Goal: Information Seeking & Learning: Learn about a topic

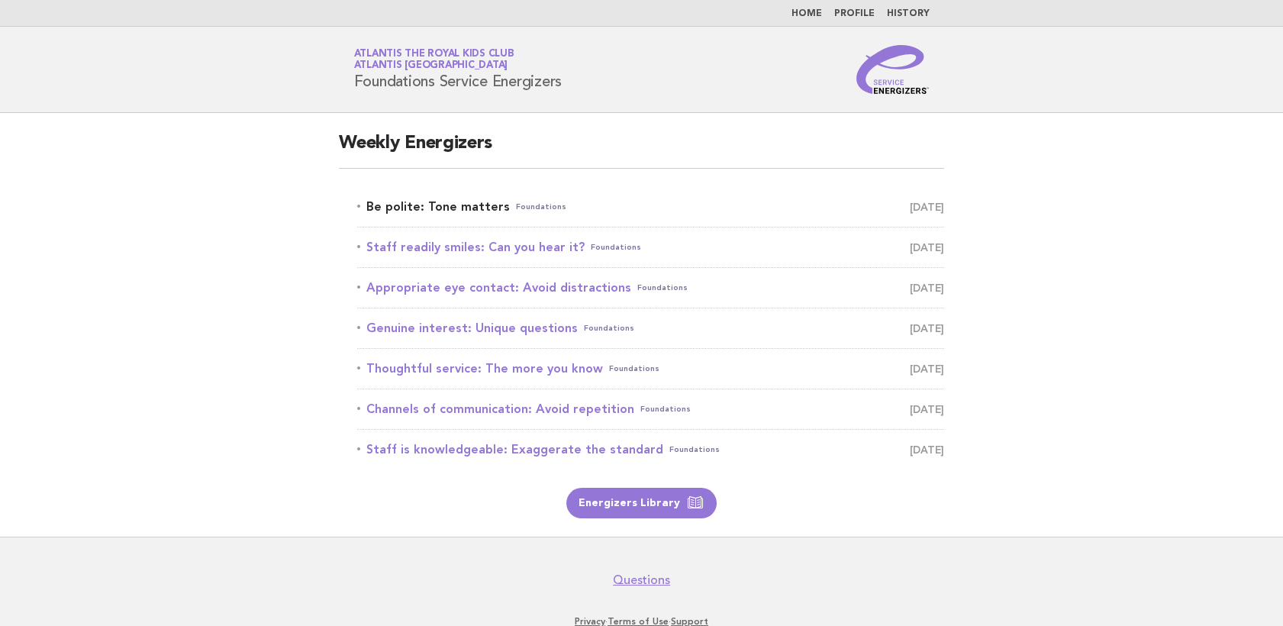
click at [489, 205] on link "Be polite: Tone matters Foundations [DATE]" at bounding box center [650, 206] width 587 height 21
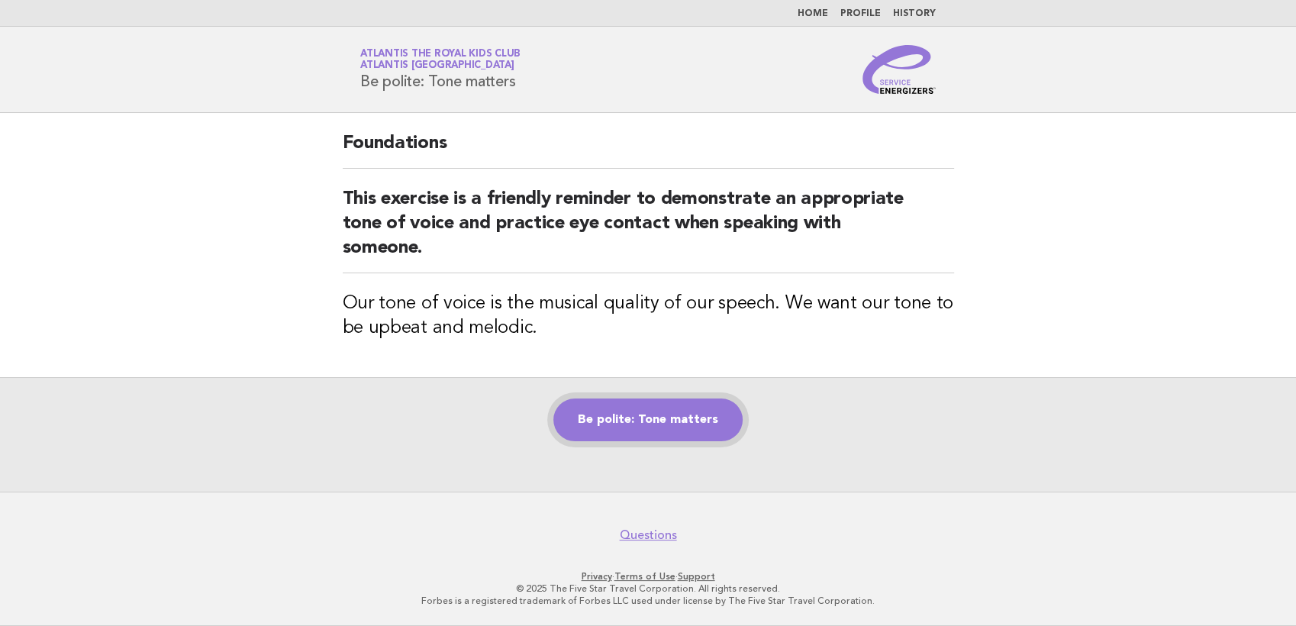
click at [685, 414] on link "Be polite: Tone matters" at bounding box center [647, 419] width 189 height 43
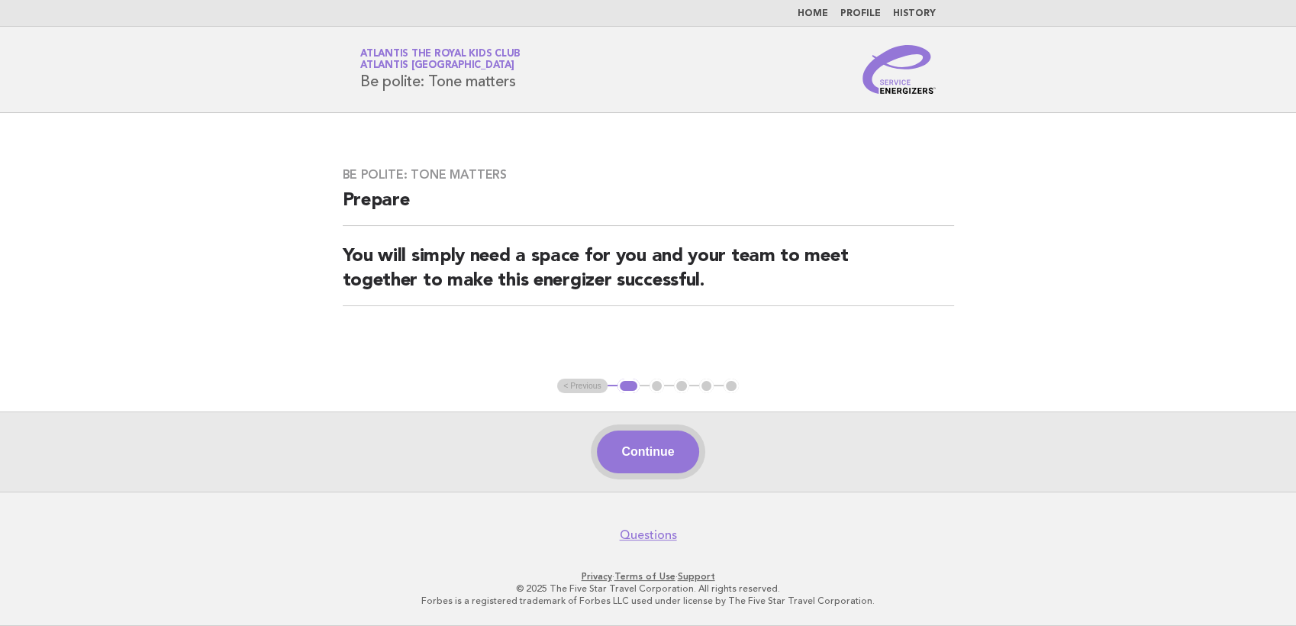
click at [668, 449] on button "Continue" at bounding box center [648, 452] width 102 height 43
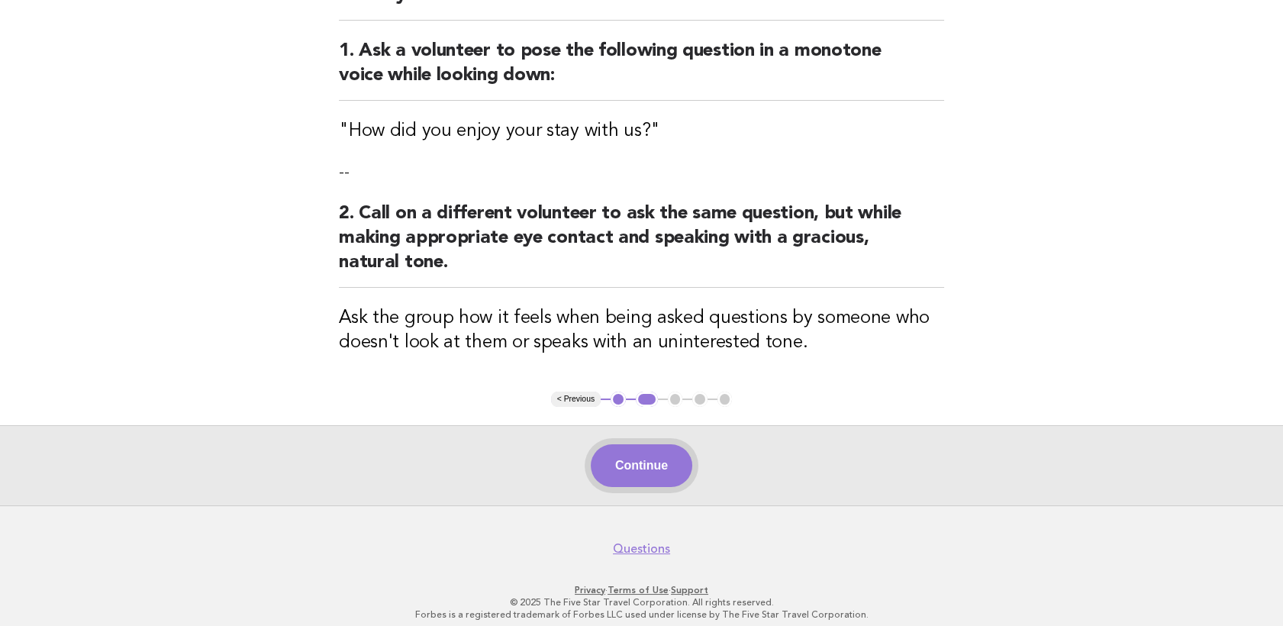
click at [669, 480] on button "Continue" at bounding box center [642, 465] width 102 height 43
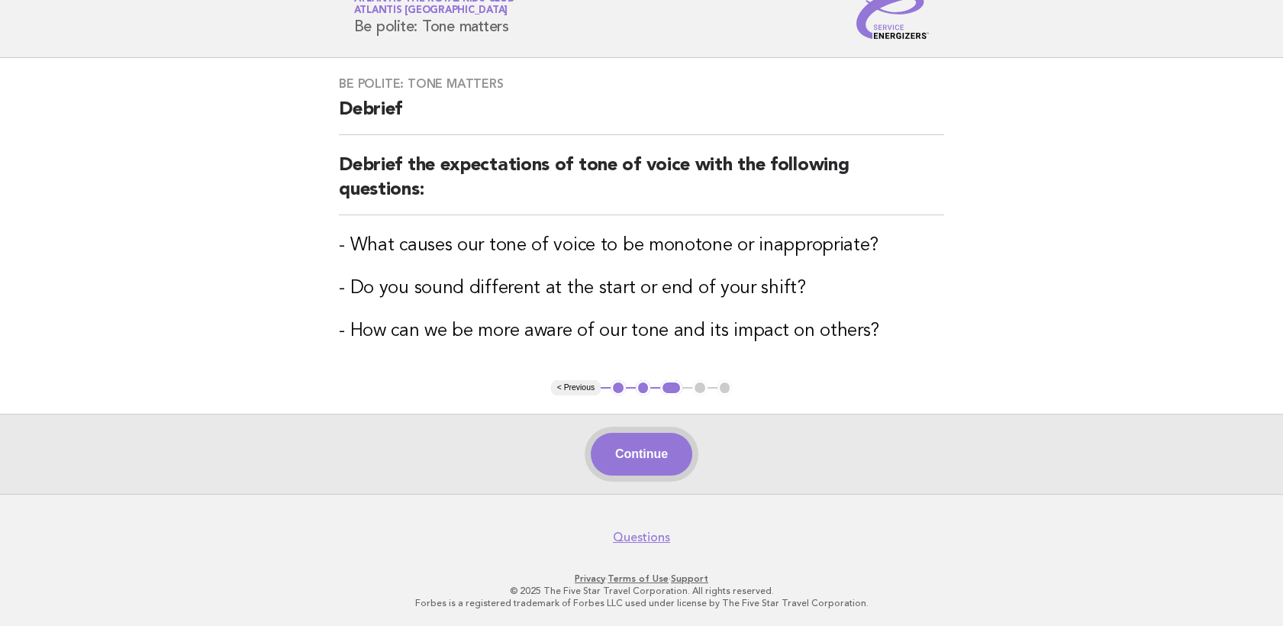
click at [663, 464] on button "Continue" at bounding box center [642, 454] width 102 height 43
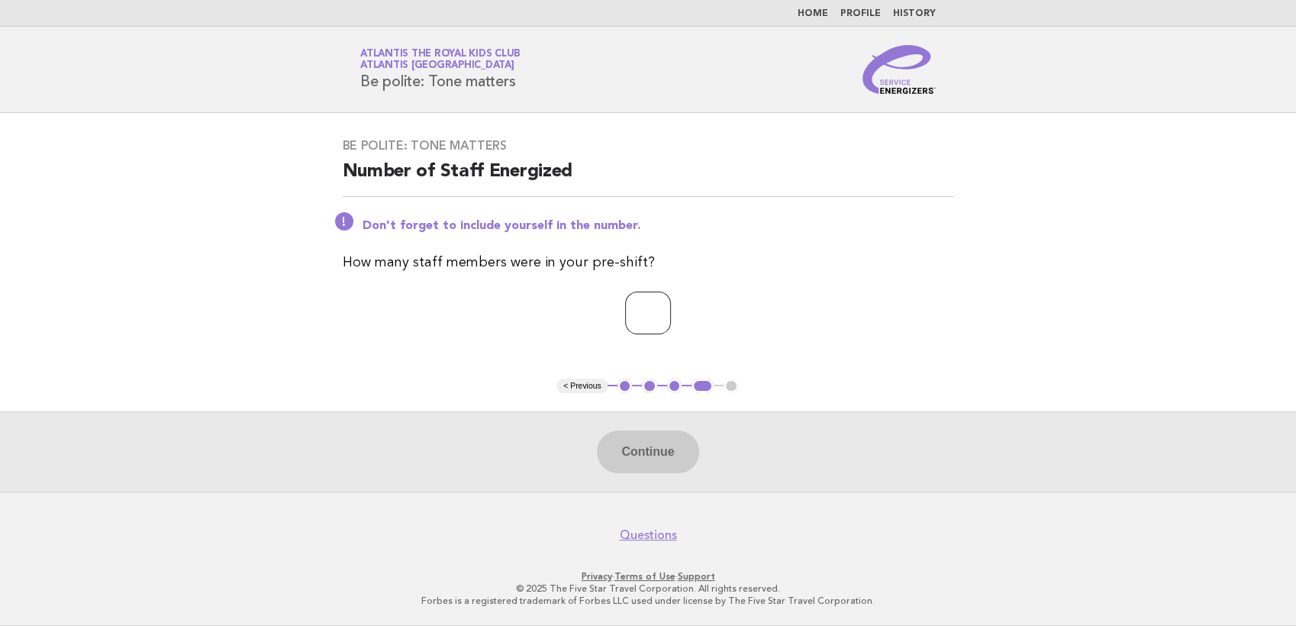
click at [640, 319] on input "number" at bounding box center [648, 313] width 46 height 43
type input "**"
click at [636, 460] on button "Continue" at bounding box center [648, 452] width 102 height 43
